Goal: Find specific page/section: Find specific page/section

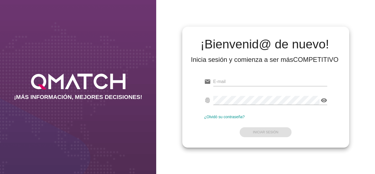
type input "[PERSON_NAME][EMAIL_ADDRESS][DOMAIN_NAME]"
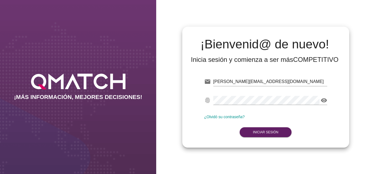
drag, startPoint x: 221, startPoint y: 159, endPoint x: 203, endPoint y: 131, distance: 33.1
click at [203, 131] on div "email [PERSON_NAME][EMAIL_ADDRESS][DOMAIN_NAME] fingerprint visibility ¿Olvidó …" at bounding box center [266, 105] width 158 height 75
click at [264, 124] on form "email [PERSON_NAME][EMAIL_ADDRESS][DOMAIN_NAME] fingerprint visibility ¿Olvidó …" at bounding box center [265, 106] width 123 height 65
click at [257, 132] on strong "Iniciar Sesión" at bounding box center [266, 132] width 26 height 4
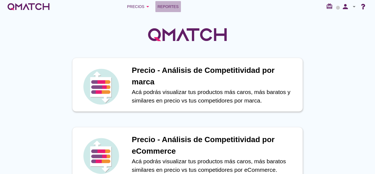
click at [174, 9] on span "Reportes" at bounding box center [168, 6] width 21 height 7
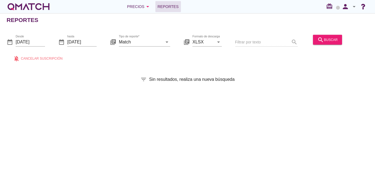
drag, startPoint x: 327, startPoint y: 42, endPoint x: 186, endPoint y: 116, distance: 159.4
click at [186, 116] on div "Reportes date_range Desde [DATE] date_range hasta [DATE] library_books Tipo de …" at bounding box center [187, 93] width 375 height 161
click at [332, 40] on div "search buscar" at bounding box center [327, 39] width 20 height 7
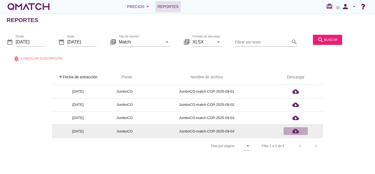
click at [293, 134] on icon "cloud_download" at bounding box center [295, 131] width 7 height 7
